Goal: Task Accomplishment & Management: Manage account settings

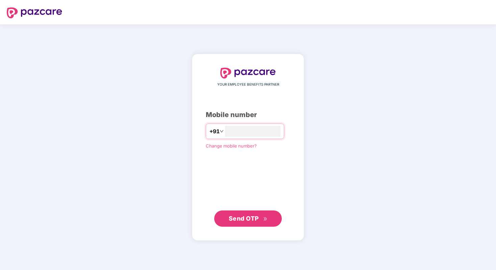
type input "**********"
click at [247, 222] on span "Send OTP" at bounding box center [248, 217] width 39 height 9
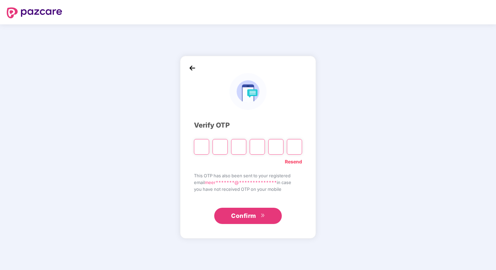
paste input "*"
type input "*"
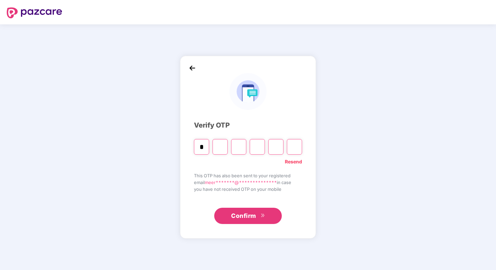
type input "*"
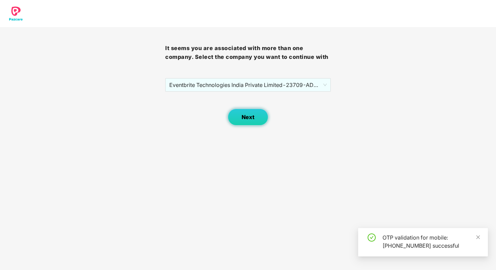
click at [255, 123] on button "Next" at bounding box center [248, 116] width 41 height 17
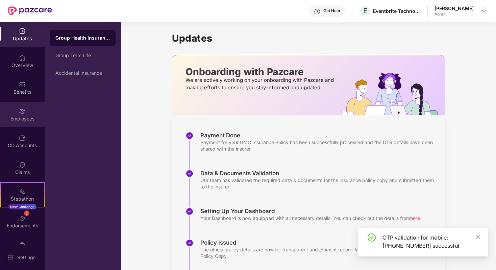
click at [27, 120] on div "Employees" at bounding box center [22, 118] width 45 height 7
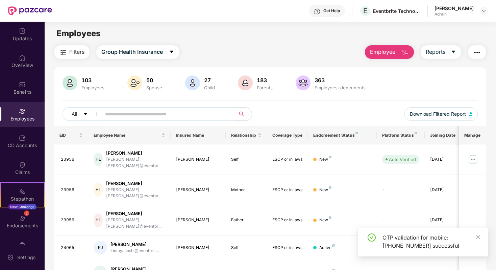
click at [108, 113] on input "text" at bounding box center [165, 114] width 121 height 10
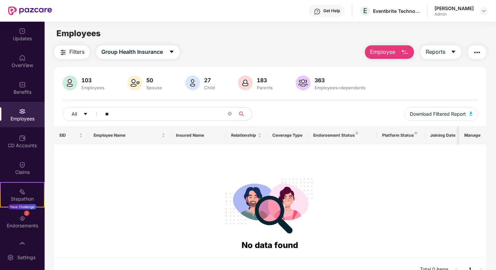
type input "*"
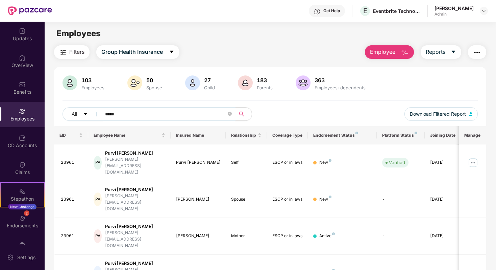
scroll to position [78, 0]
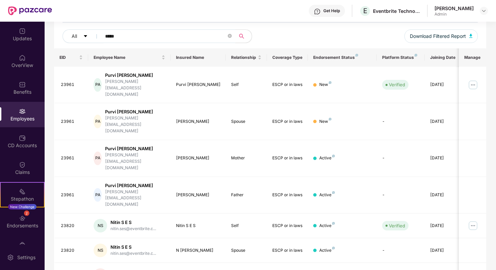
type input "*****"
click at [476, 220] on img at bounding box center [472, 225] width 11 height 11
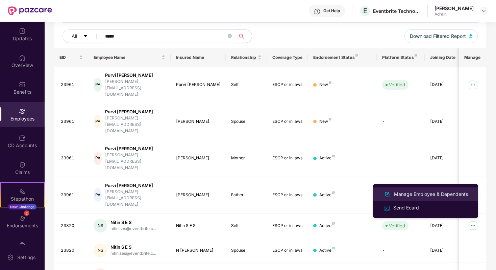
click at [415, 196] on div "Manage Employee & Dependents" at bounding box center [431, 193] width 77 height 7
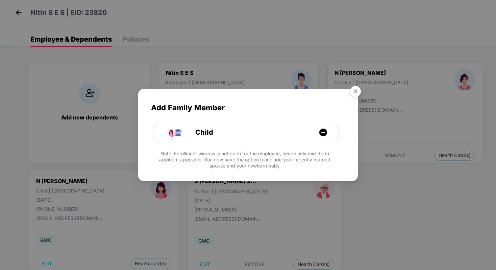
click at [359, 90] on img "Close" at bounding box center [355, 92] width 19 height 19
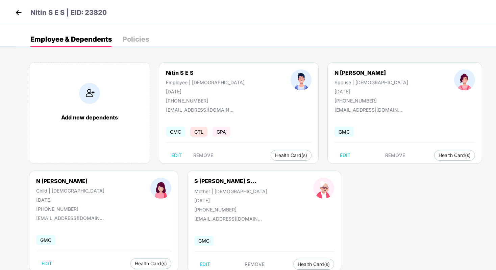
scroll to position [19, 0]
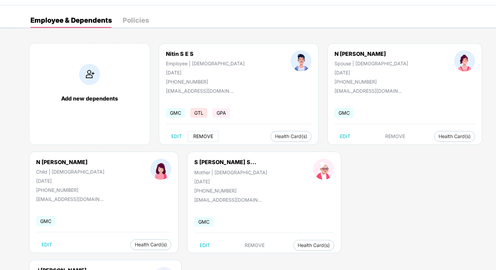
click at [206, 132] on button "REMOVE" at bounding box center [203, 136] width 31 height 11
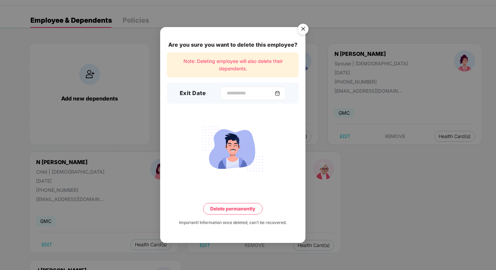
click at [280, 93] on img at bounding box center [277, 93] width 5 height 5
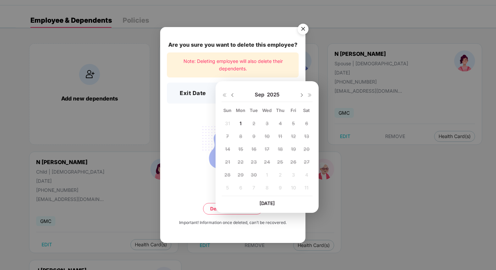
click at [231, 98] on div "[DATE]" at bounding box center [267, 95] width 91 height 14
click at [232, 94] on img at bounding box center [232, 94] width 5 height 5
click at [230, 189] on span "31" at bounding box center [227, 187] width 5 height 6
type input "**********"
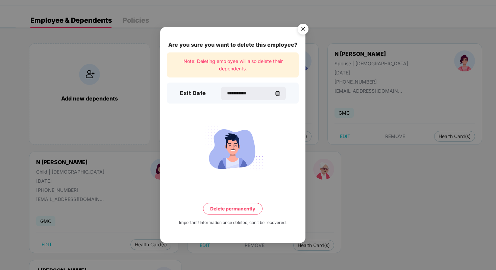
click at [242, 211] on button "Delete permanently" at bounding box center [232, 208] width 59 height 11
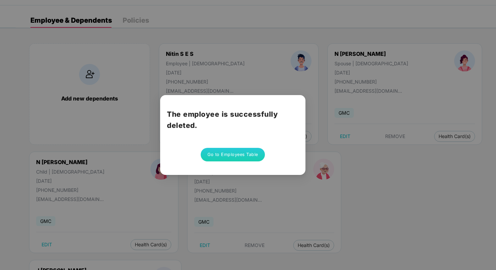
click at [242, 152] on button "Go to Employees Table" at bounding box center [233, 155] width 64 height 14
